Goal: Task Accomplishment & Management: Manage account settings

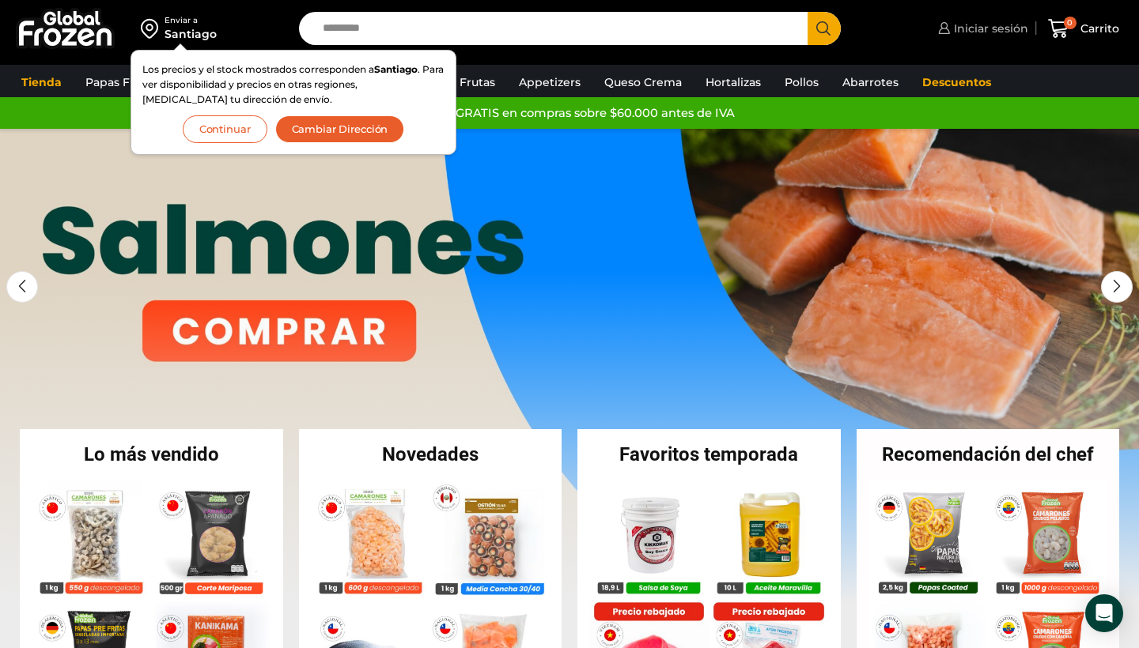
click at [979, 28] on span "Iniciar sesión" at bounding box center [989, 29] width 78 height 16
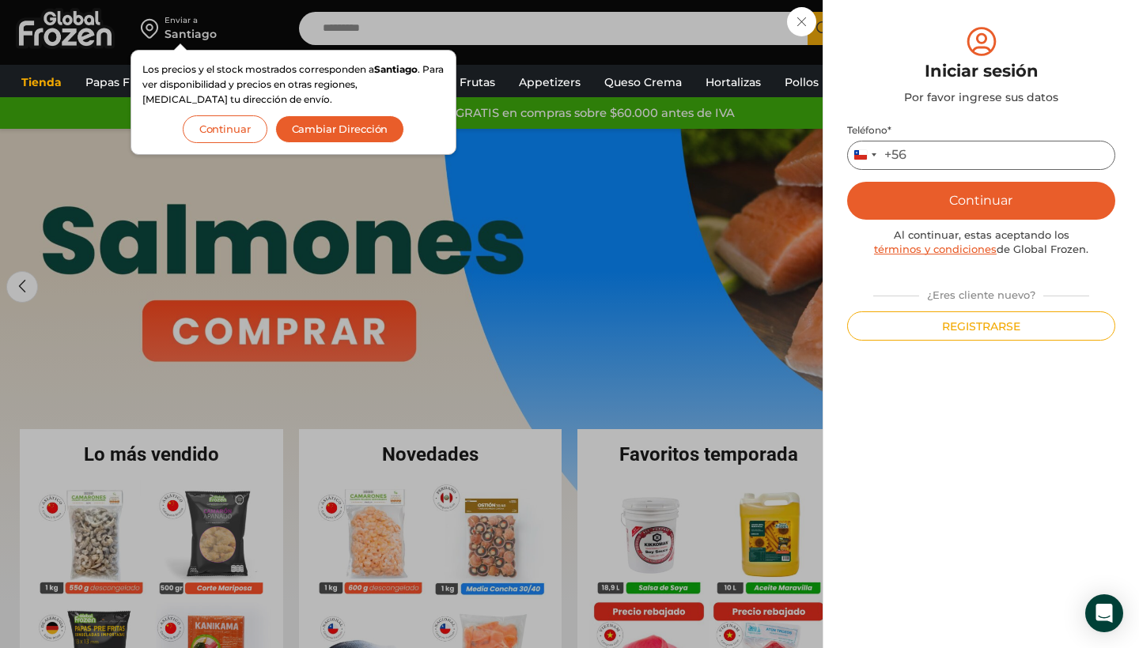
click at [948, 145] on input "Teléfono *" at bounding box center [981, 155] width 268 height 29
type input "*********"
click at [1007, 210] on button "Continuar" at bounding box center [981, 201] width 268 height 38
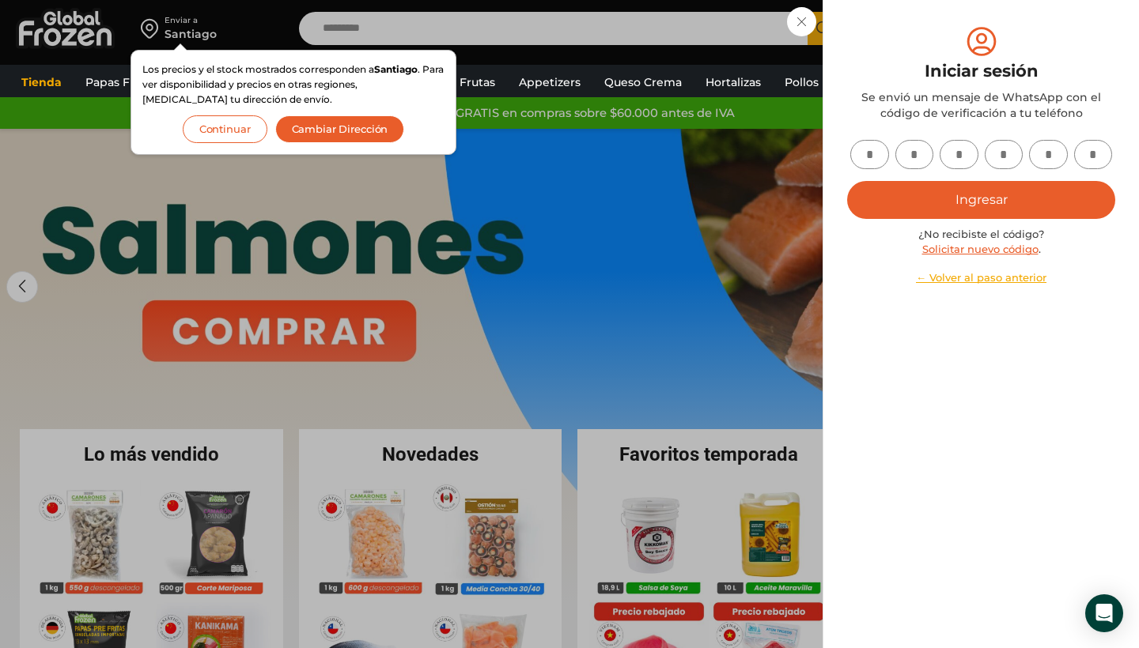
click at [867, 164] on input "text" at bounding box center [869, 154] width 39 height 29
type input "*"
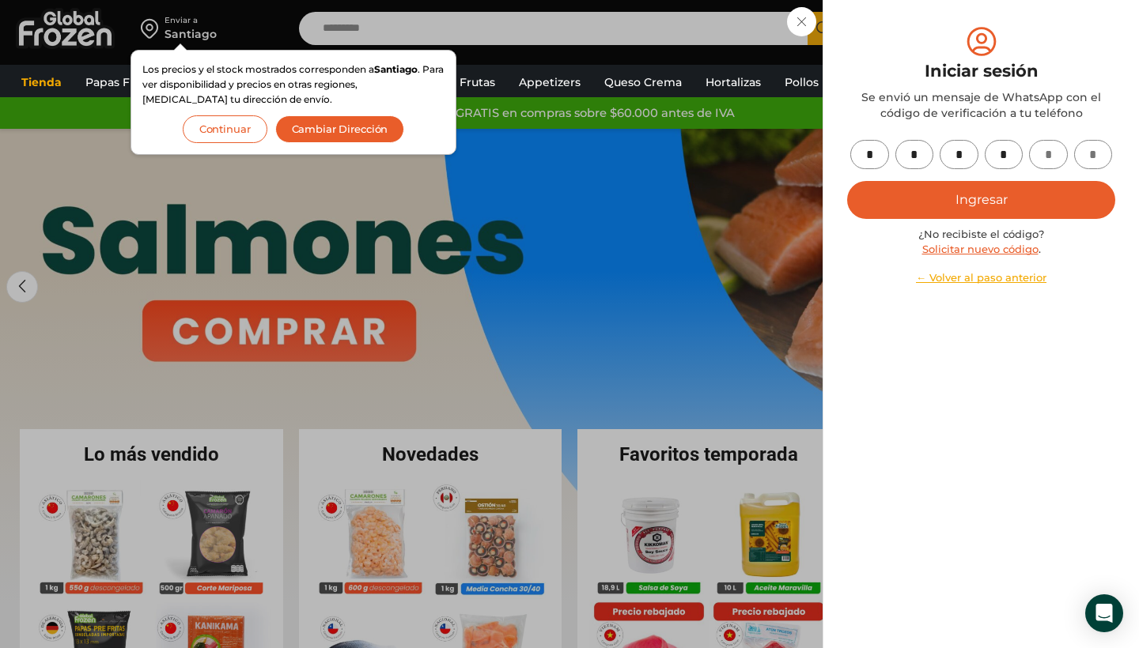
type input "*"
click at [955, 206] on button "Ingresar" at bounding box center [981, 200] width 268 height 38
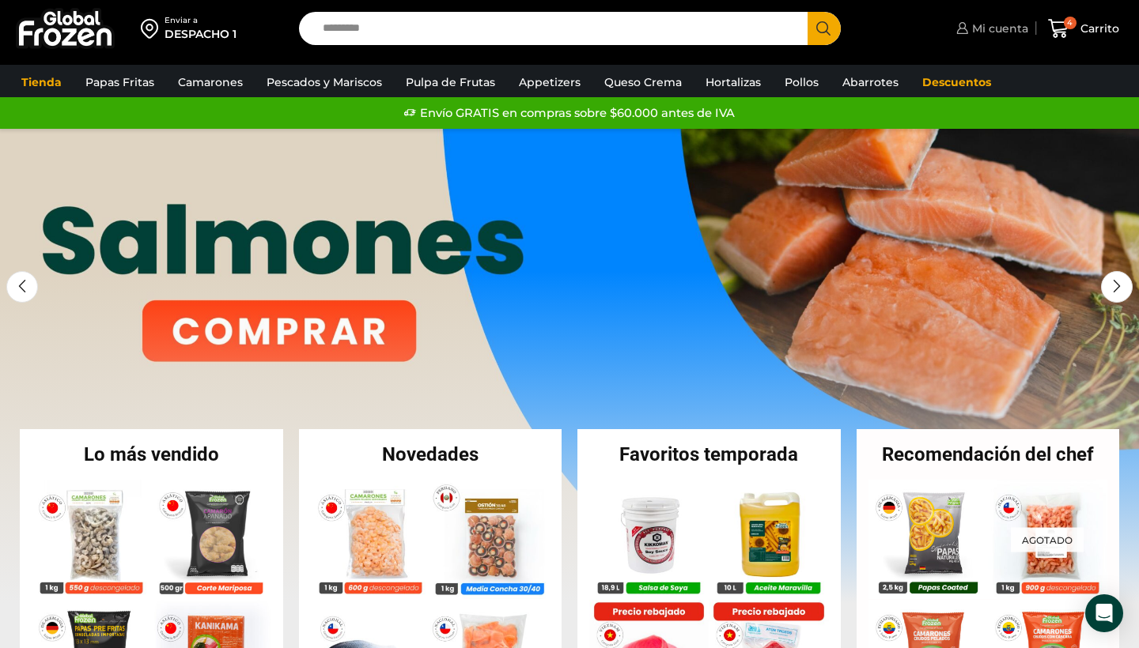
click at [996, 28] on span "Mi cuenta" at bounding box center [998, 29] width 60 height 16
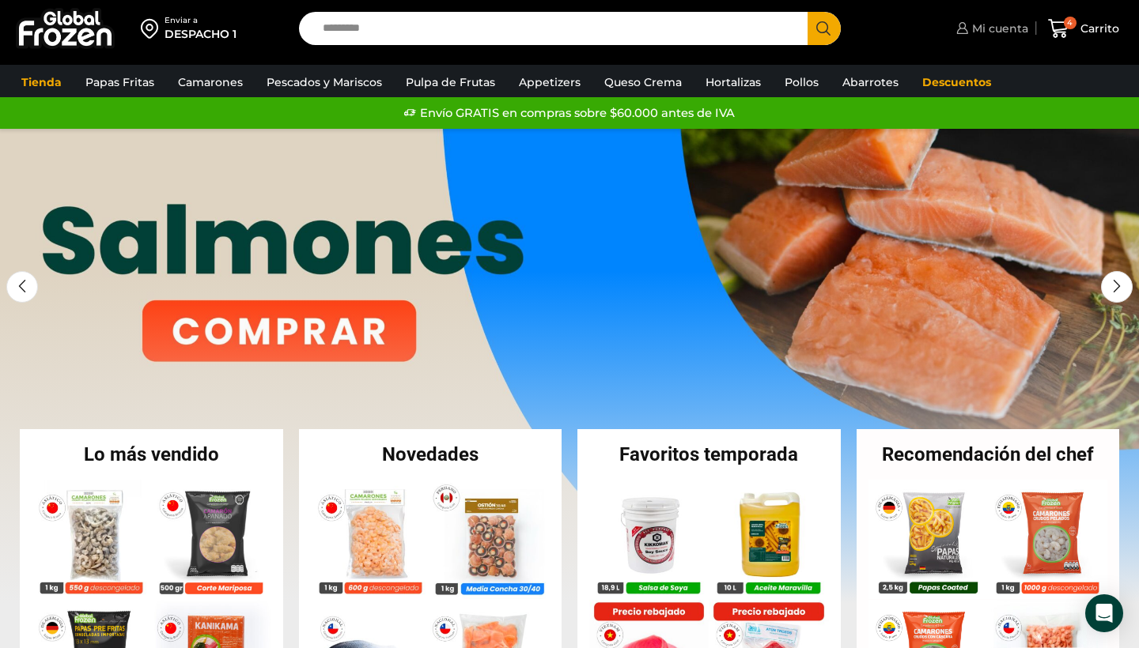
click at [1008, 29] on span "Mi cuenta" at bounding box center [998, 29] width 60 height 16
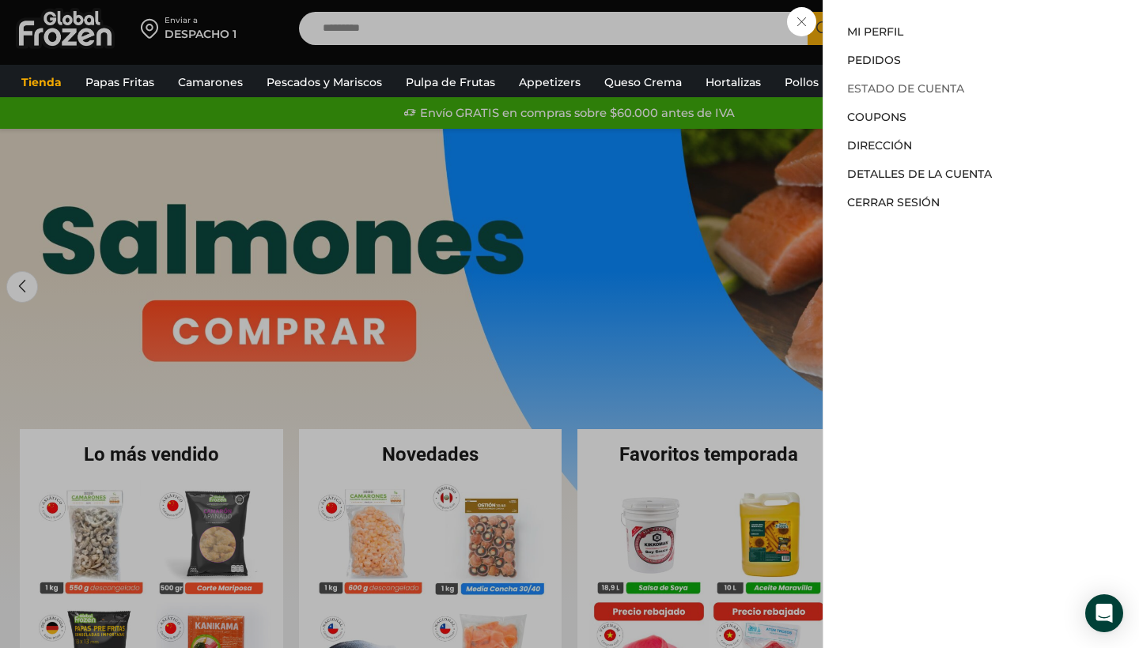
click at [936, 90] on link "Estado de Cuenta" at bounding box center [905, 88] width 117 height 14
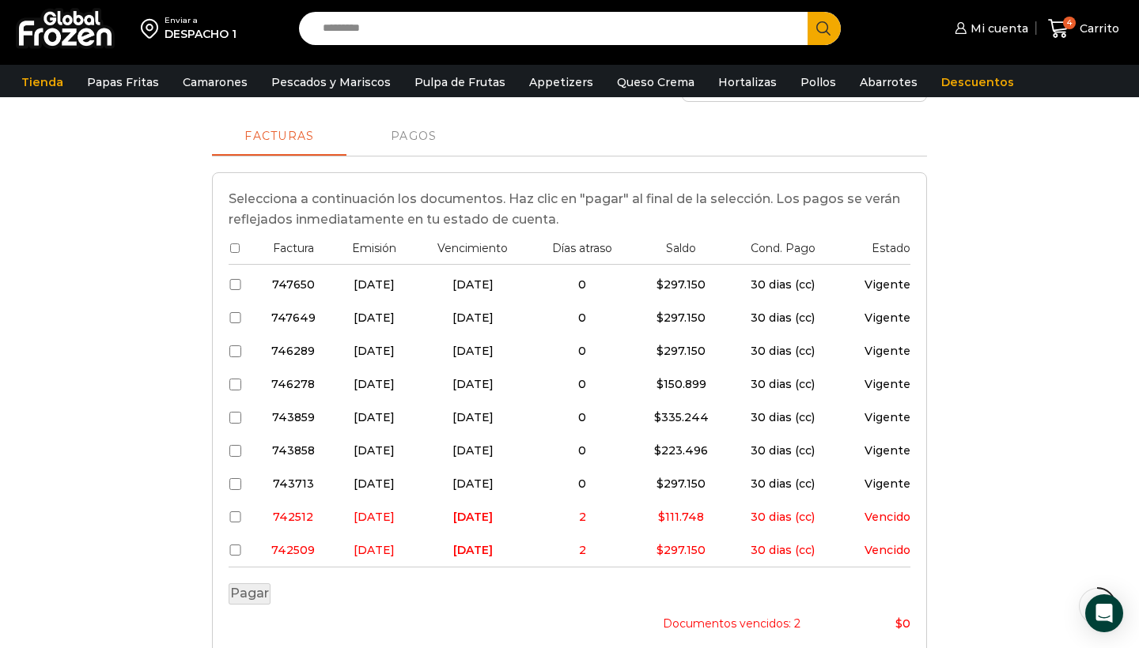
scroll to position [411, 0]
